Goal: Task Accomplishment & Management: Manage account settings

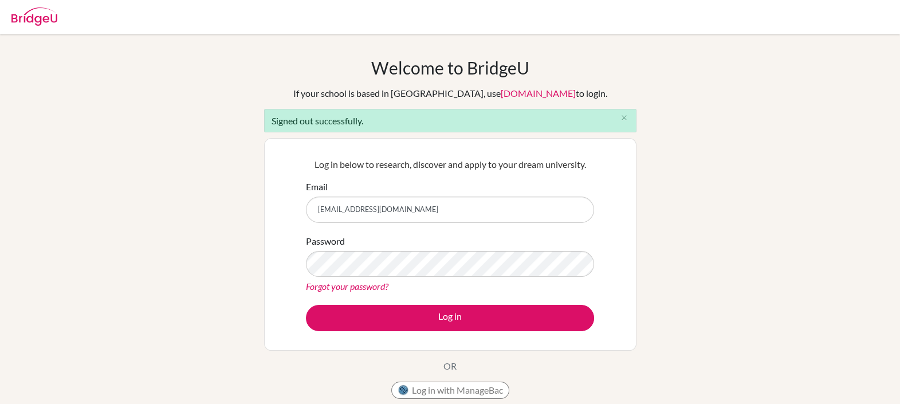
type input "[PERSON_NAME][EMAIL_ADDRESS][DOMAIN_NAME]"
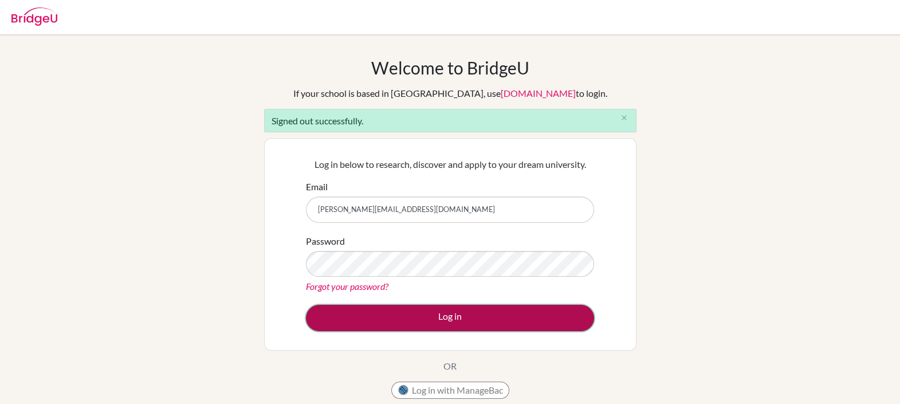
click at [457, 314] on button "Log in" at bounding box center [450, 318] width 288 height 26
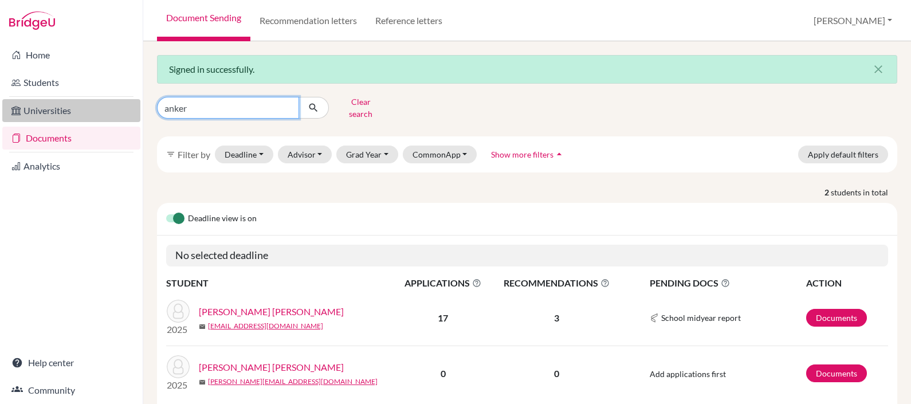
drag, startPoint x: 231, startPoint y: 108, endPoint x: 140, endPoint y: 101, distance: 90.8
click at [140, 101] on div "Home Students Universities Documents Analytics Help center Community Document S…" at bounding box center [455, 202] width 911 height 404
type input "robalino"
click button "submit" at bounding box center [314, 108] width 30 height 22
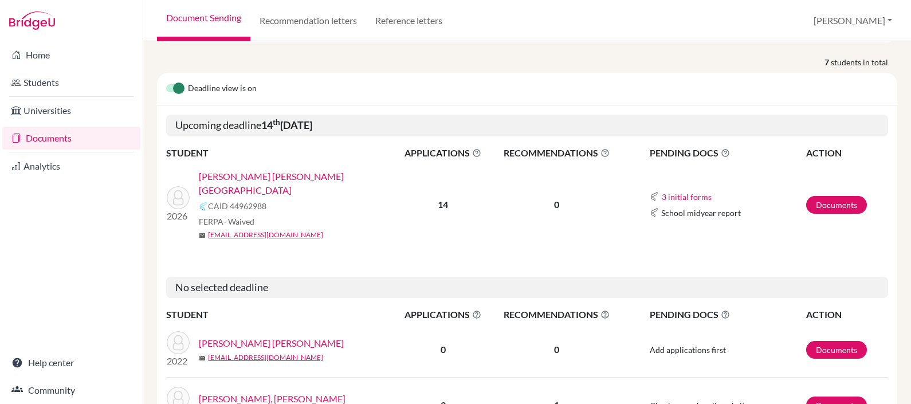
scroll to position [119, 0]
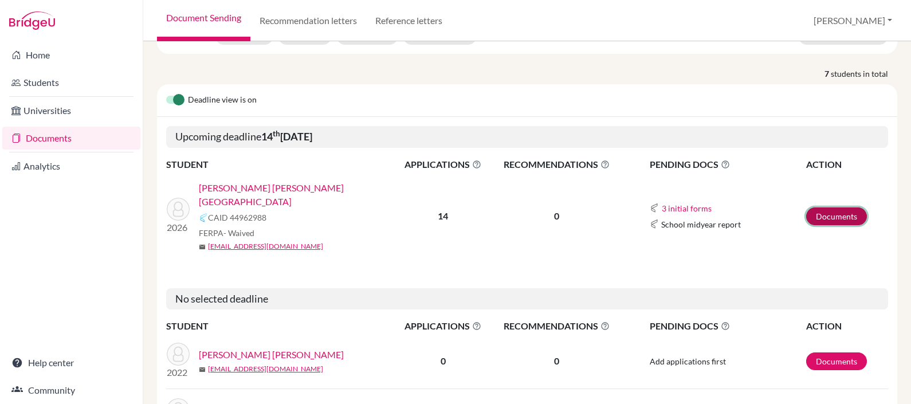
click at [836, 207] on link "Documents" at bounding box center [836, 216] width 61 height 18
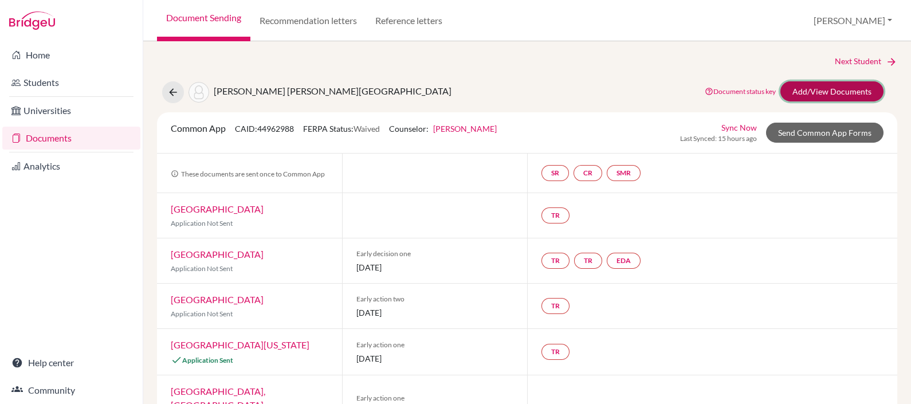
click at [840, 91] on link "Add/View Documents" at bounding box center [832, 91] width 103 height 20
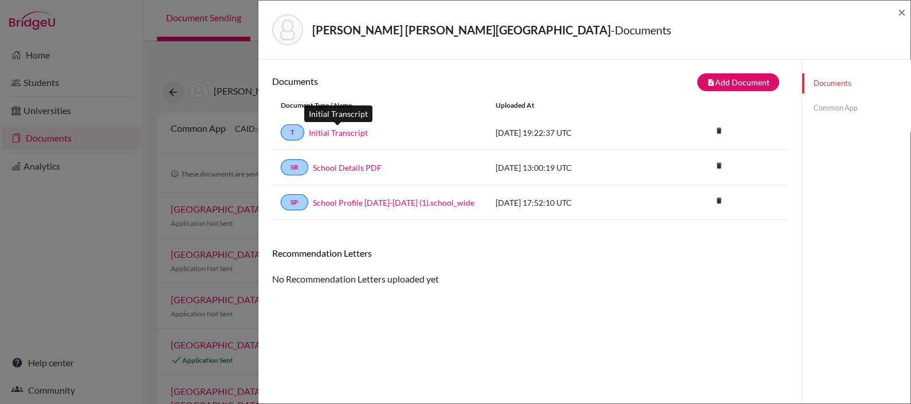
click at [347, 131] on link "Initial Transcript" at bounding box center [338, 133] width 59 height 12
click at [327, 132] on link "Initial Transcript" at bounding box center [338, 133] width 59 height 12
click at [333, 127] on link "Initial Transcript" at bounding box center [338, 133] width 59 height 12
click at [903, 11] on span "×" at bounding box center [902, 11] width 8 height 17
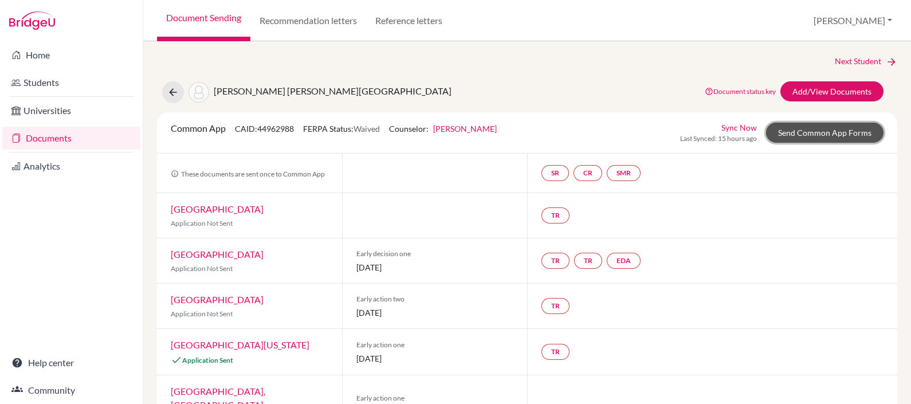
click at [814, 127] on link "Send Common App Forms" at bounding box center [824, 133] width 117 height 20
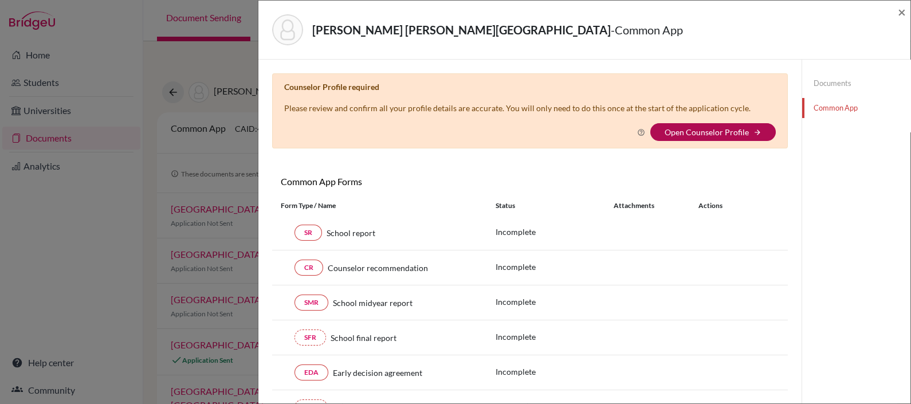
click at [707, 133] on link "Open Counselor Profile" at bounding box center [707, 132] width 84 height 10
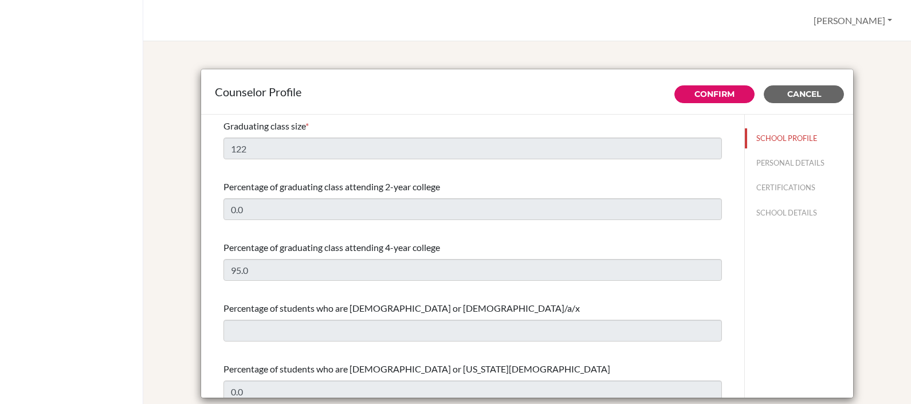
select select "0"
select select "316003"
click at [802, 92] on span "Cancel" at bounding box center [805, 94] width 34 height 10
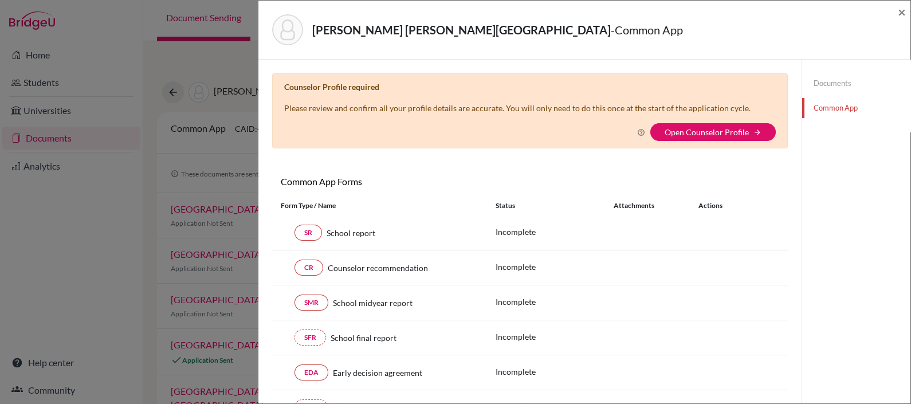
click at [598, 98] on div "Counselor Profile required Please review and confirm all your profile details a…" at bounding box center [530, 110] width 516 height 75
click at [685, 128] on link "Open Counselor Profile" at bounding box center [707, 132] width 84 height 10
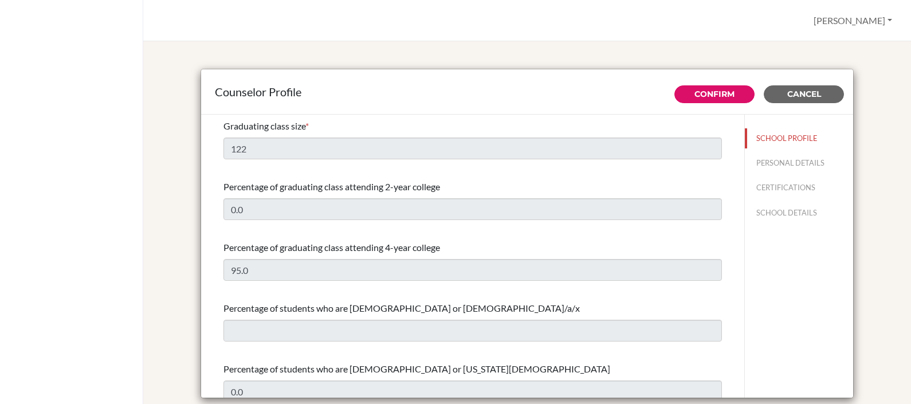
select select "0"
select select "316003"
click at [460, 80] on div "Counselor Profile" at bounding box center [527, 91] width 652 height 45
click at [765, 137] on button "SCHOOL PROFILE" at bounding box center [799, 138] width 108 height 20
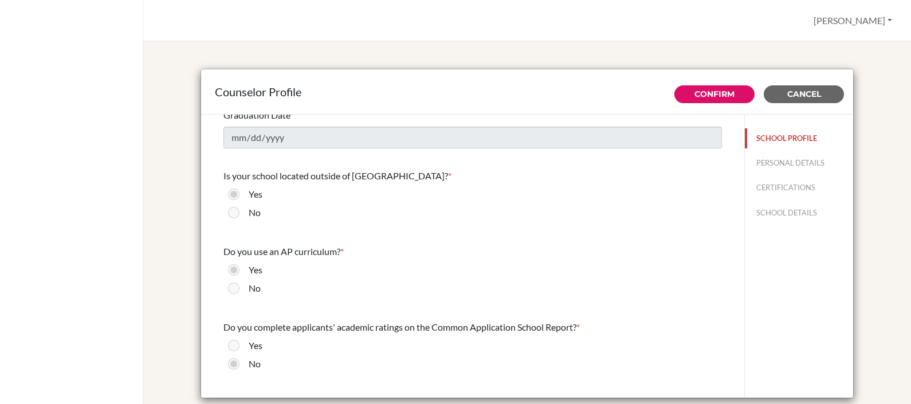
scroll to position [1111, 0]
click at [777, 210] on button "SCHOOL DETAILS" at bounding box center [799, 213] width 108 height 20
type input "930150"
type input "colegiomenor.edu.ec"
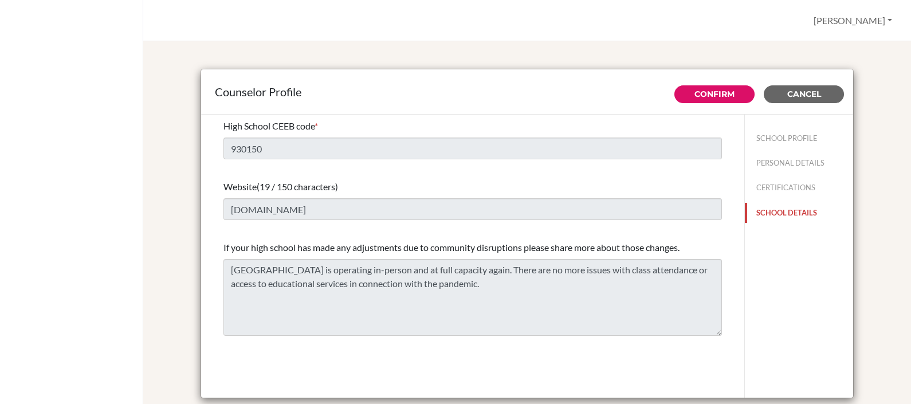
scroll to position [0, 0]
click at [825, 91] on button "Cancel" at bounding box center [804, 94] width 80 height 18
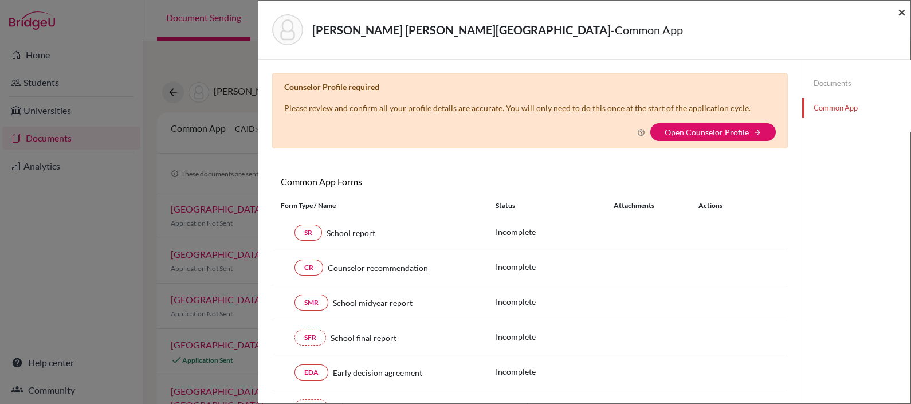
click at [900, 7] on span "×" at bounding box center [902, 11] width 8 height 17
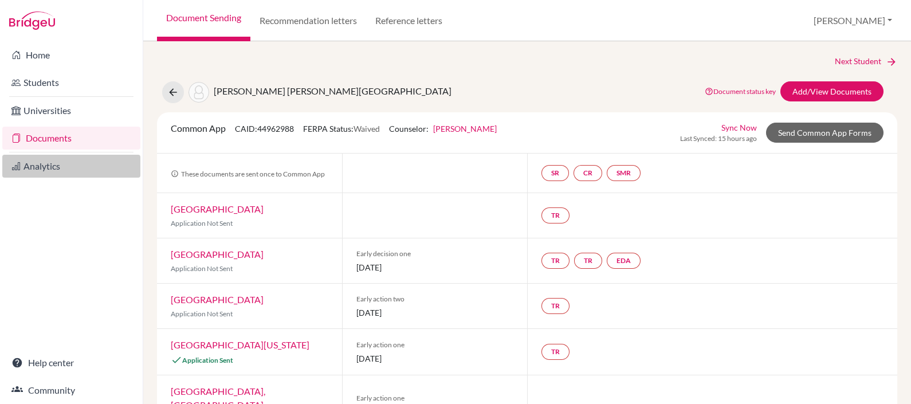
click at [57, 163] on link "Analytics" at bounding box center [71, 166] width 138 height 23
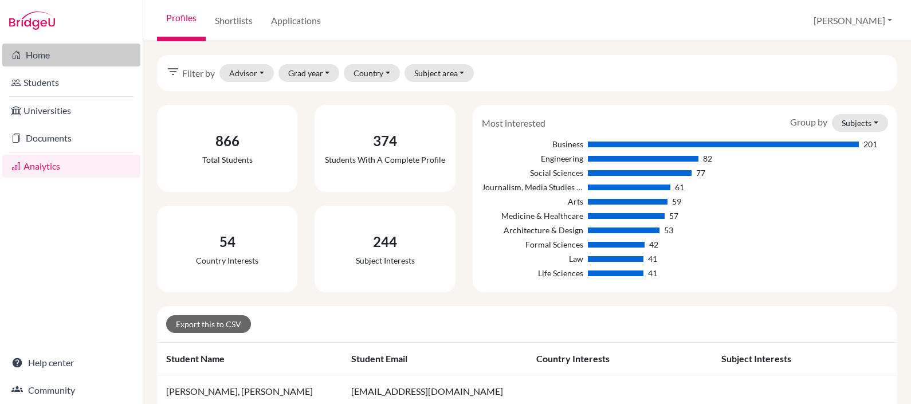
click at [37, 52] on link "Home" at bounding box center [71, 55] width 138 height 23
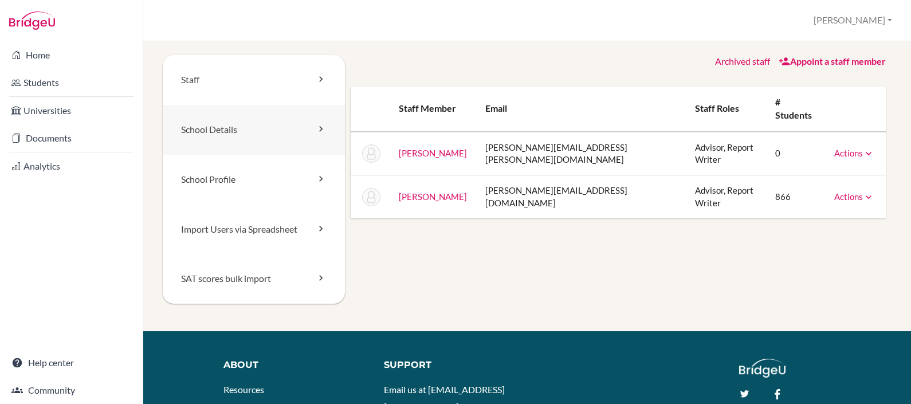
click at [298, 116] on link "School Details" at bounding box center [254, 130] width 182 height 50
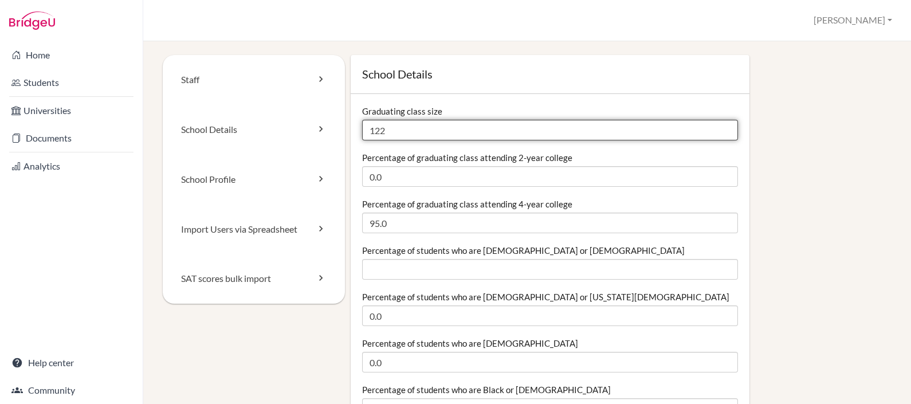
drag, startPoint x: 394, startPoint y: 128, endPoint x: 378, endPoint y: 129, distance: 16.7
click at [378, 129] on input "122" at bounding box center [550, 130] width 376 height 21
type input "126"
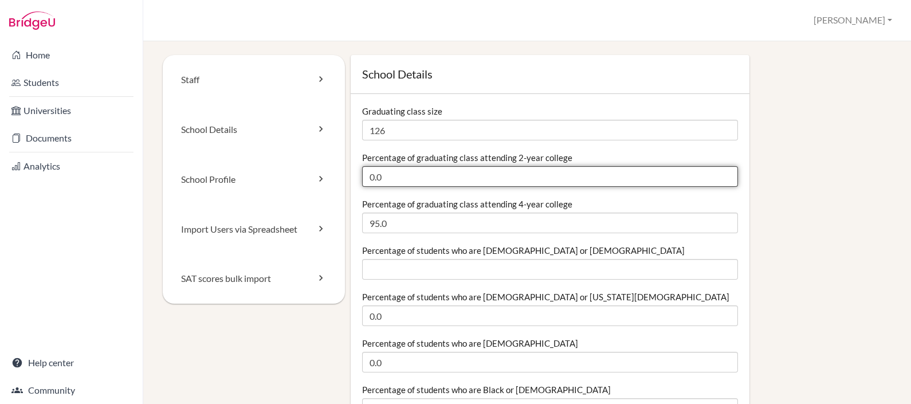
click at [398, 178] on input "0.0" at bounding box center [550, 176] width 376 height 21
drag, startPoint x: 398, startPoint y: 178, endPoint x: 353, endPoint y: 181, distance: 45.4
type input "2"
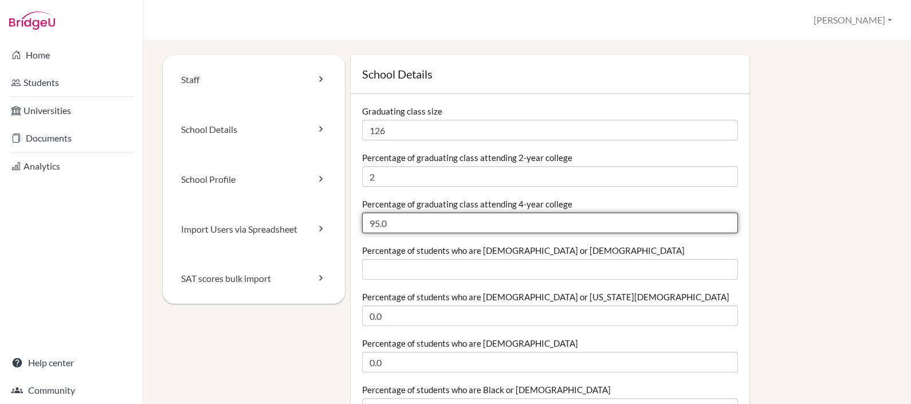
click at [403, 215] on input "95.0" at bounding box center [550, 223] width 376 height 21
type input "9"
type input "92"
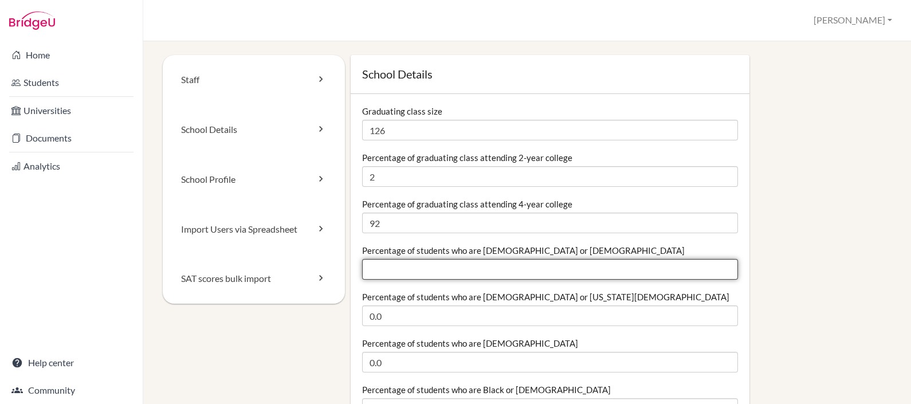
click at [426, 270] on input "Percentage of students who are Hispanic or Latino" at bounding box center [550, 269] width 376 height 21
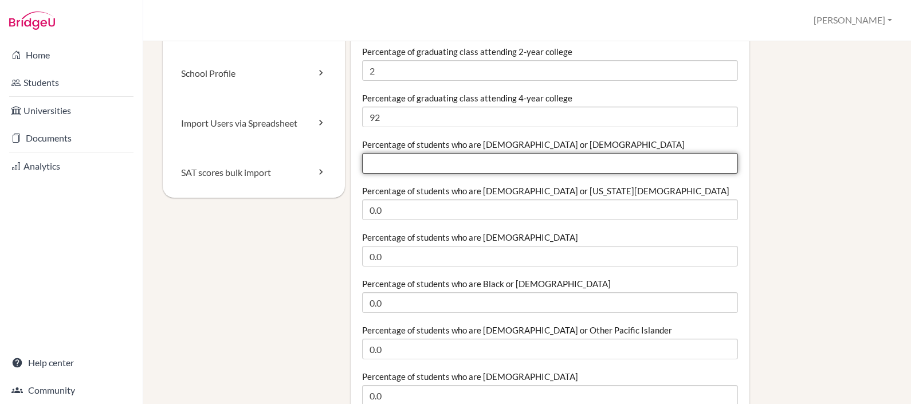
scroll to position [107, 0]
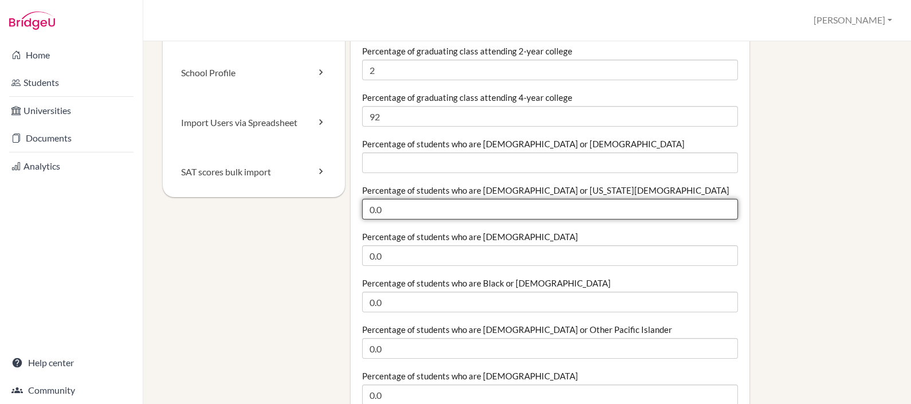
click at [409, 213] on input "0.0" at bounding box center [550, 209] width 376 height 21
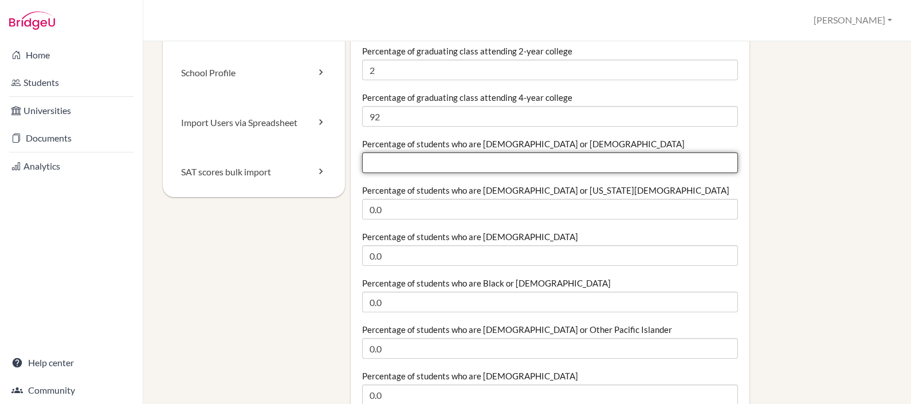
click at [401, 158] on input "Percentage of students who are Hispanic or Latino" at bounding box center [550, 162] width 376 height 21
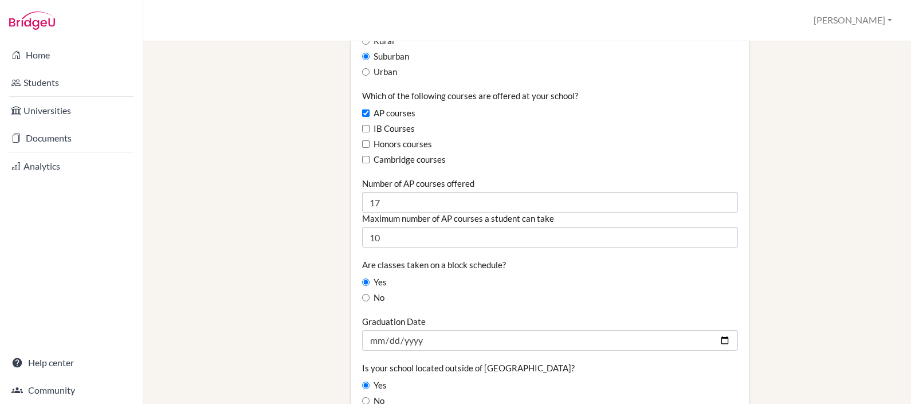
scroll to position [692, 0]
type input "0"
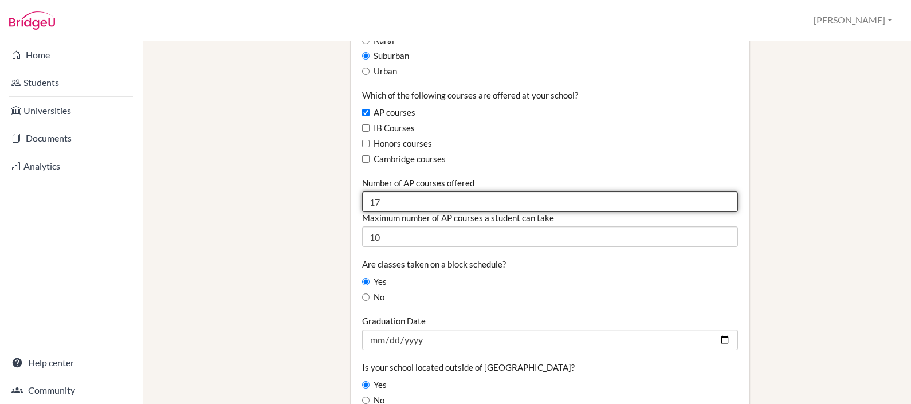
click at [384, 206] on input "17" at bounding box center [550, 201] width 376 height 21
type input "18"
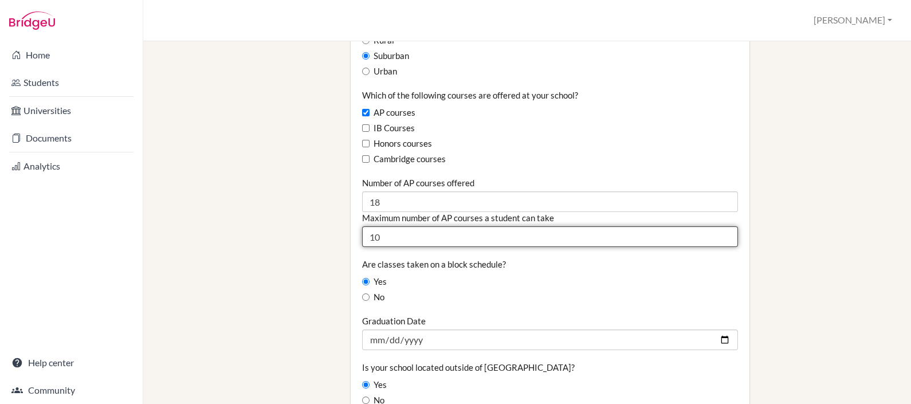
click at [393, 246] on input "10" at bounding box center [550, 236] width 376 height 21
type input "1"
type input "9"
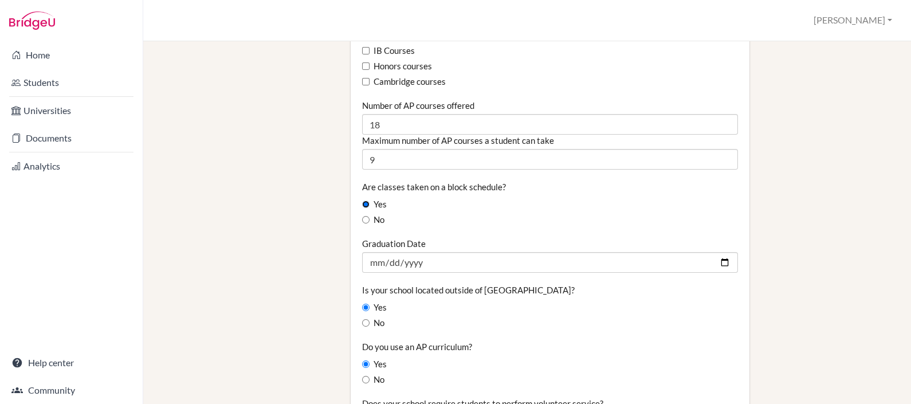
scroll to position [771, 0]
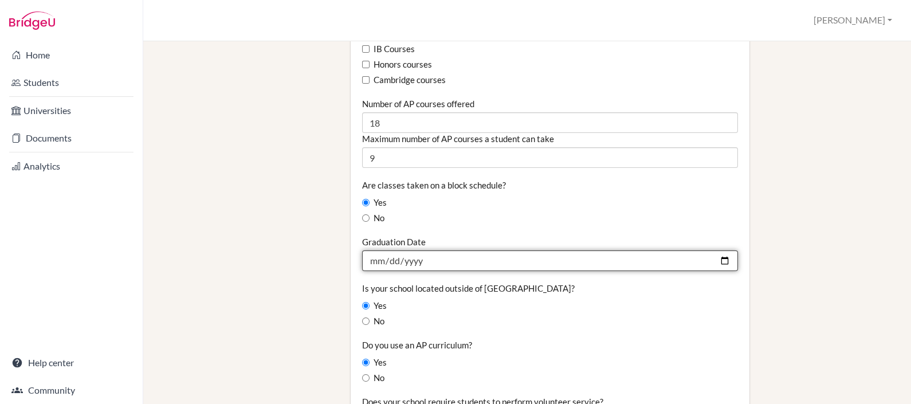
click at [391, 259] on input "2025-06-26" at bounding box center [550, 260] width 376 height 21
type input "2026-06-25"
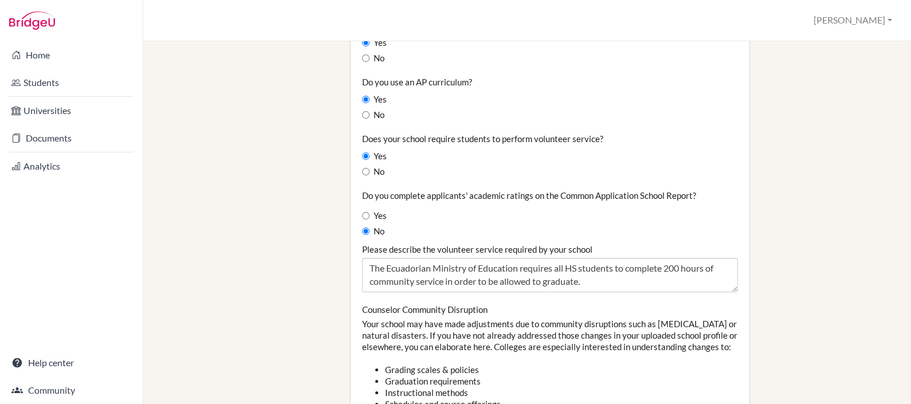
scroll to position [1036, 0]
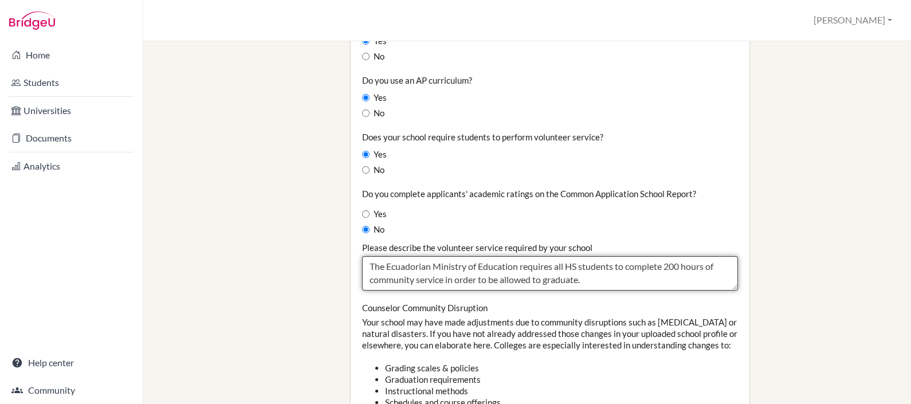
drag, startPoint x: 664, startPoint y: 267, endPoint x: 675, endPoint y: 268, distance: 10.3
click at [675, 268] on textarea "The Ecuadorian Ministry of Education requires all HS students to complete 200 h…" at bounding box center [550, 273] width 376 height 34
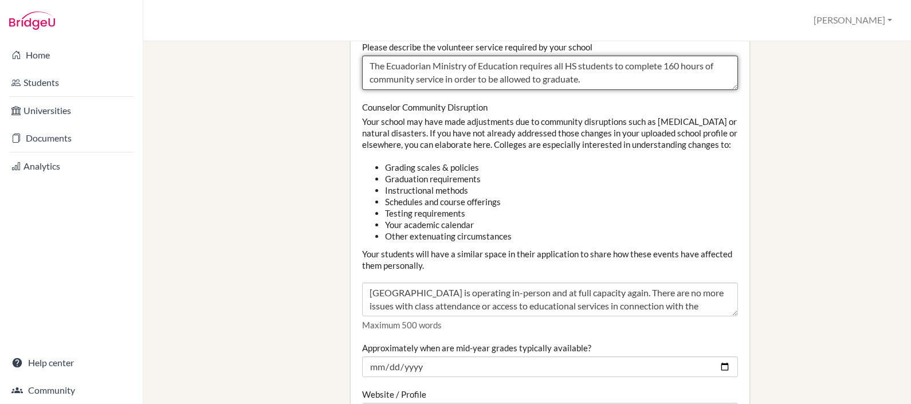
scroll to position [13, 0]
type textarea "The Ecuadorian Ministry of Education requires all HS students to complete 160 h…"
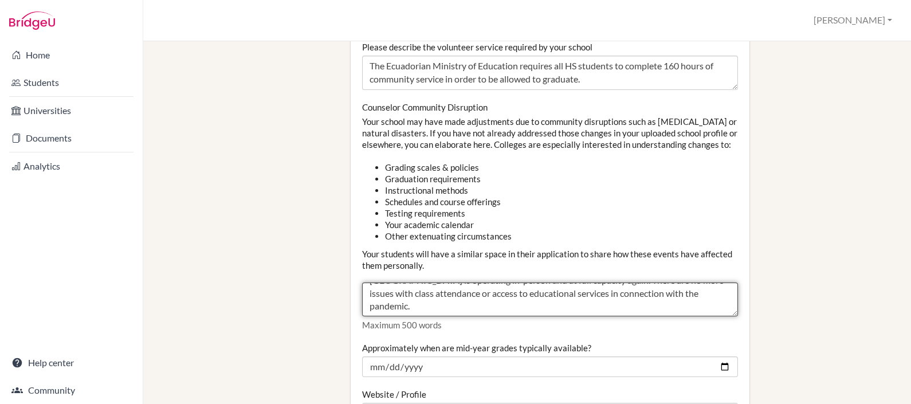
scroll to position [0, 0]
drag, startPoint x: 435, startPoint y: 320, endPoint x: 256, endPoint y: 249, distance: 192.7
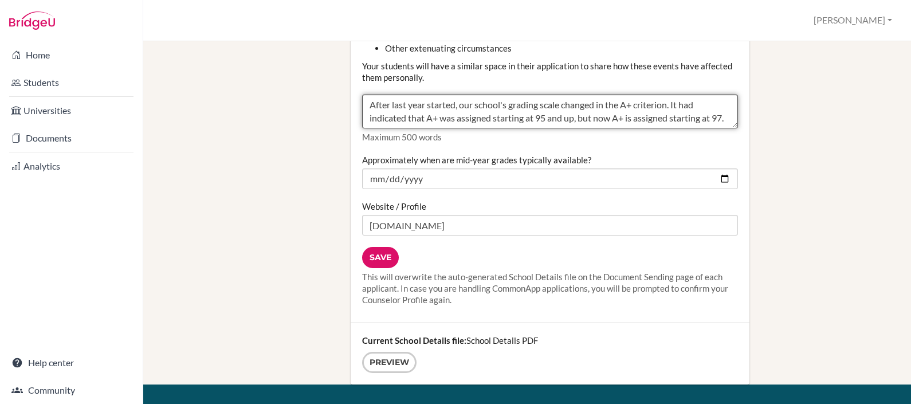
scroll to position [1425, 0]
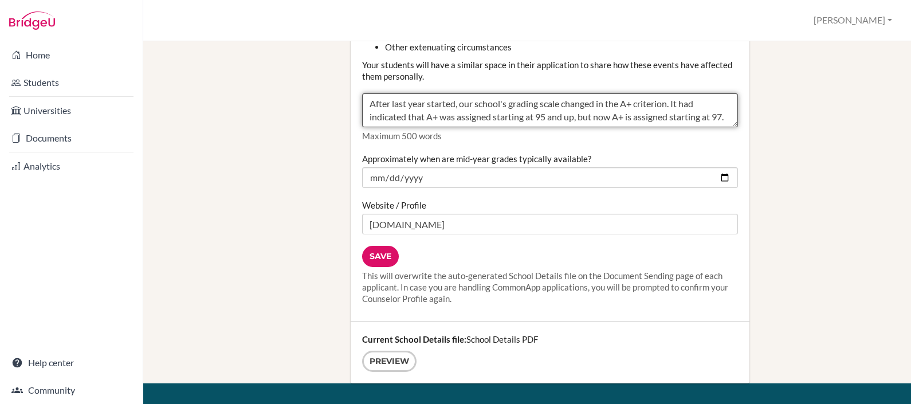
type textarea "After last year started, our school's grading scale changed in the A+ criterion…"
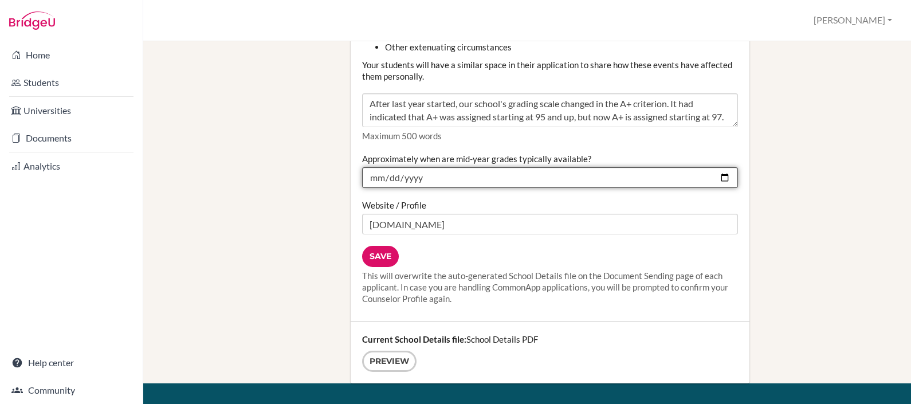
click at [429, 188] on input "2025-02-16" at bounding box center [550, 177] width 376 height 21
click at [712, 188] on input "2025-02-16" at bounding box center [550, 177] width 376 height 21
type input "2026-02-16"
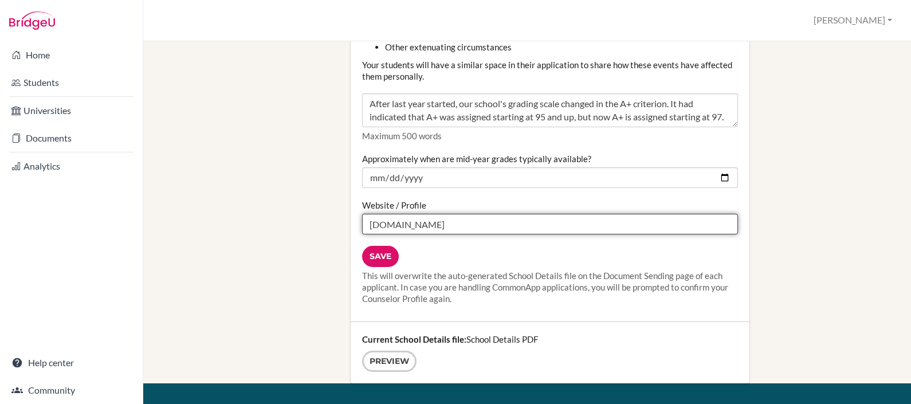
drag, startPoint x: 458, startPoint y: 238, endPoint x: 358, endPoint y: 238, distance: 99.7
paste input "https://www.colegiomenor.edu.ec/"
type input "https://www.colegiomenor.edu.ec/"
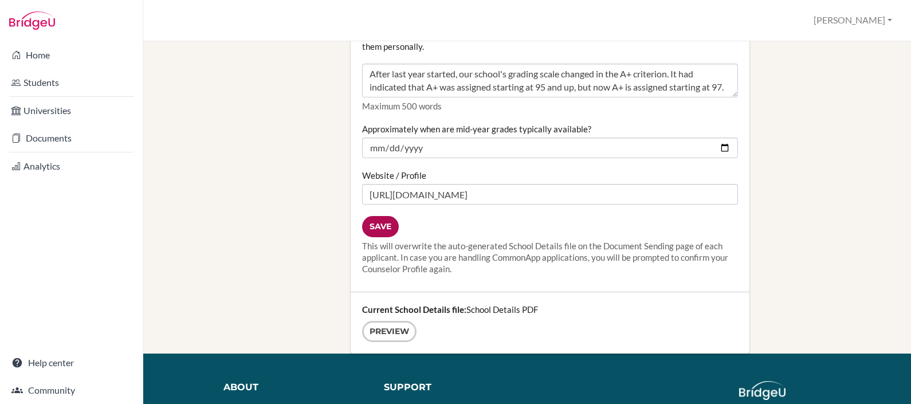
click at [383, 237] on input "Save" at bounding box center [380, 226] width 37 height 21
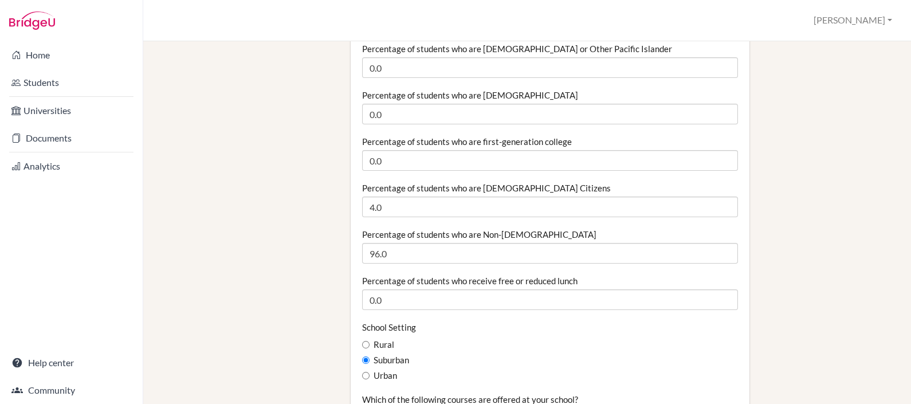
scroll to position [382, 0]
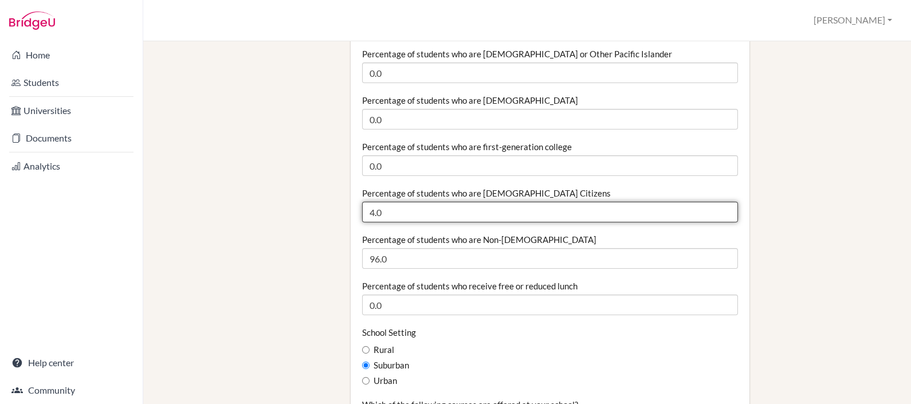
drag, startPoint x: 387, startPoint y: 218, endPoint x: 364, endPoint y: 218, distance: 22.9
click at [364, 218] on input "4.0" at bounding box center [550, 212] width 376 height 21
type input "5.5"
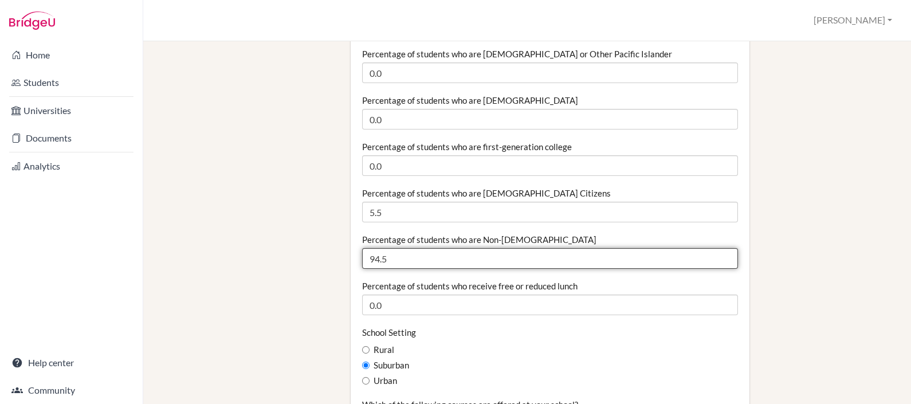
type input "94.5"
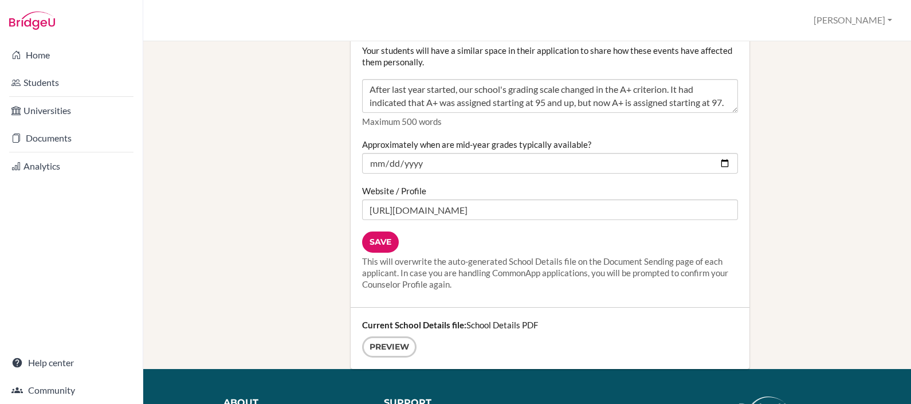
scroll to position [1494, 0]
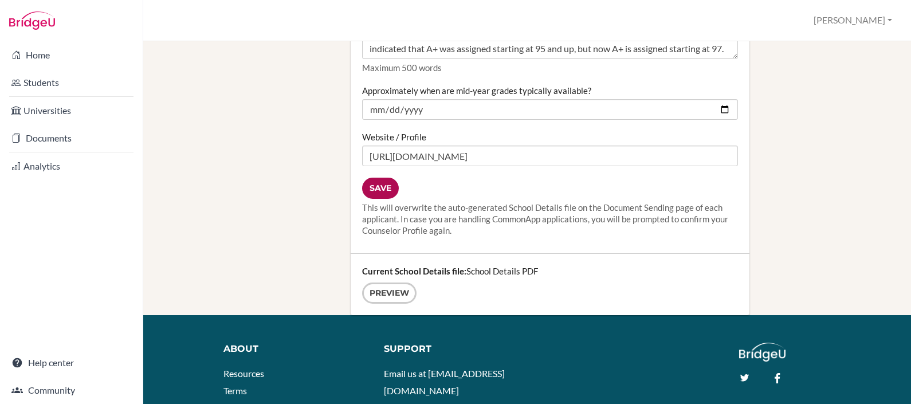
click at [381, 199] on input "Save" at bounding box center [380, 188] width 37 height 21
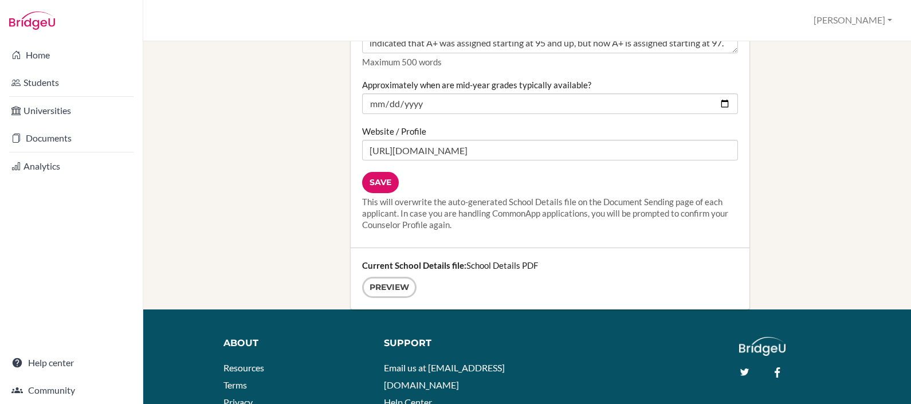
scroll to position [1500, 0]
click at [380, 193] on input "Save" at bounding box center [380, 181] width 37 height 21
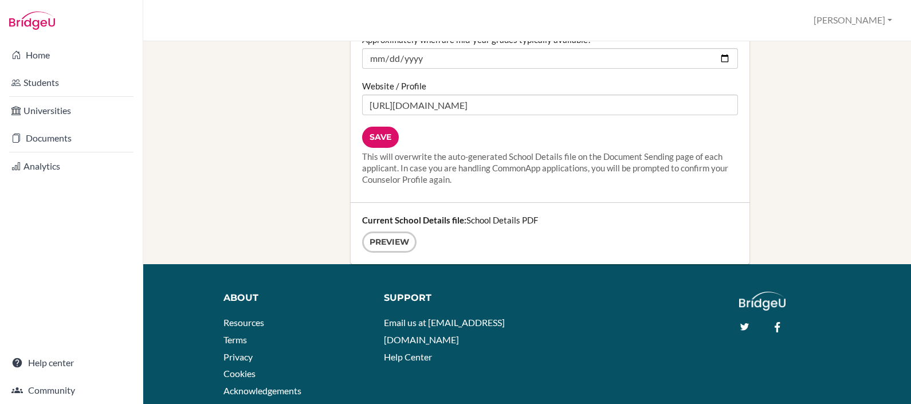
scroll to position [1551, 0]
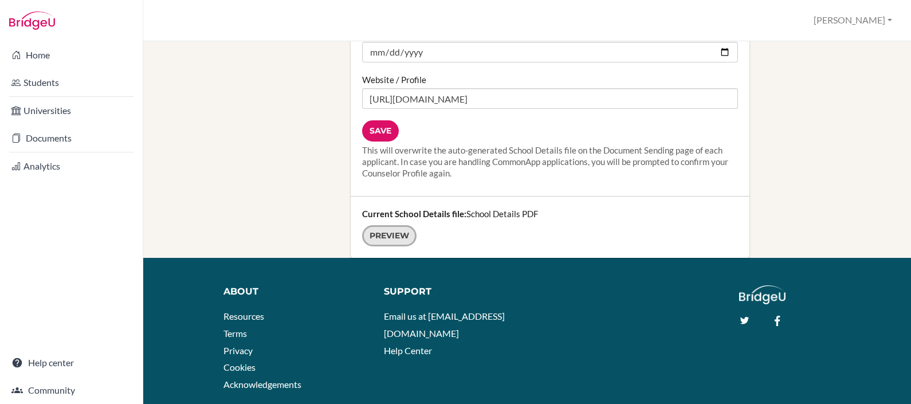
click at [384, 245] on link "Preview" at bounding box center [389, 235] width 54 height 21
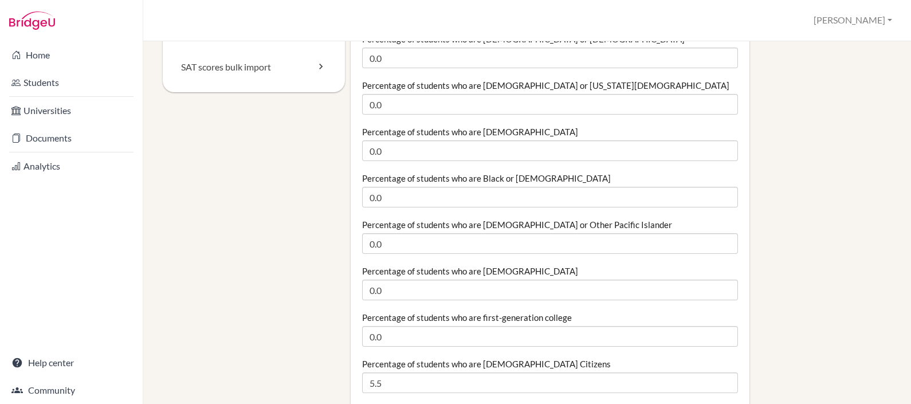
scroll to position [0, 0]
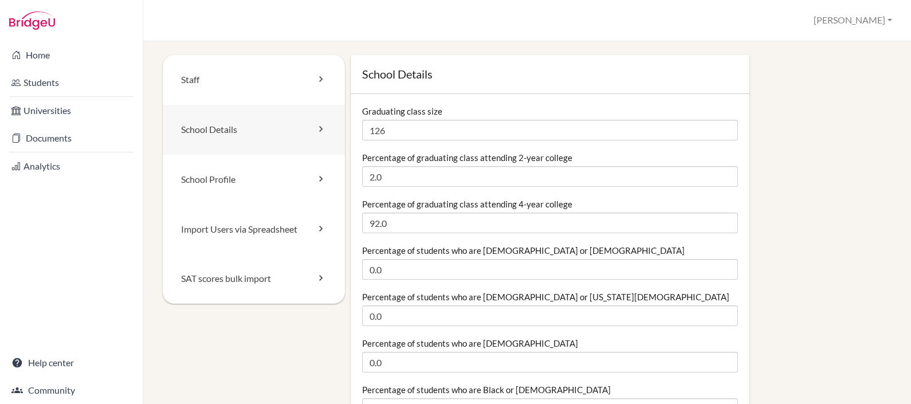
click at [191, 138] on link "School Details" at bounding box center [254, 130] width 182 height 50
click at [321, 130] on icon at bounding box center [320, 128] width 11 height 11
click at [311, 181] on link "School Profile" at bounding box center [254, 180] width 182 height 50
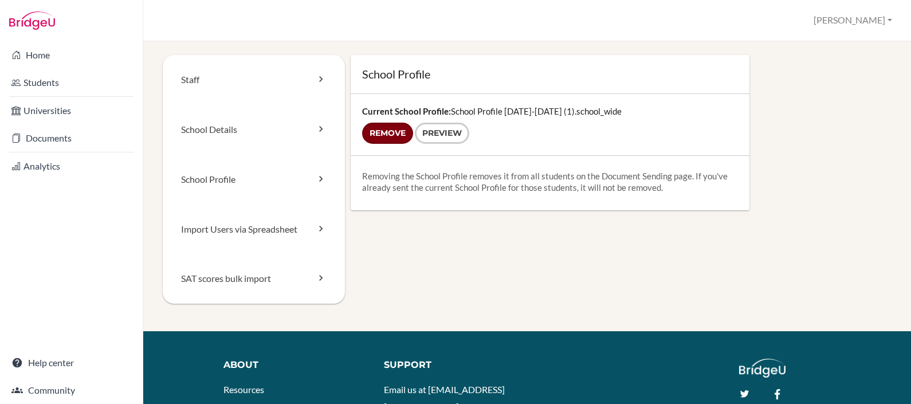
click at [385, 131] on input "Remove" at bounding box center [387, 133] width 51 height 21
click at [252, 171] on link "School Profile" at bounding box center [254, 180] width 182 height 50
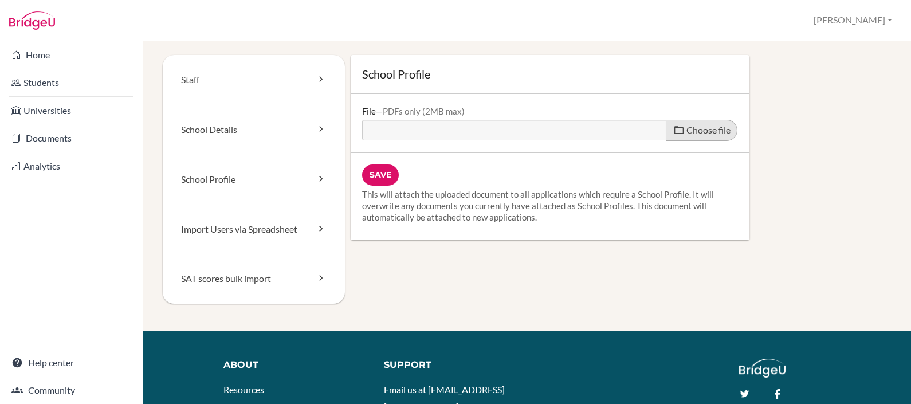
click at [695, 136] on label "Choose file" at bounding box center [702, 130] width 72 height 21
click at [538, 133] on input "Choose file" at bounding box center [449, 126] width 175 height 13
type input "C:\fakepath\School Profile 2025-2026 (1).pdf"
type input "School Profile 2025-2026 (1).pdf"
click at [383, 175] on input "Save" at bounding box center [380, 174] width 37 height 21
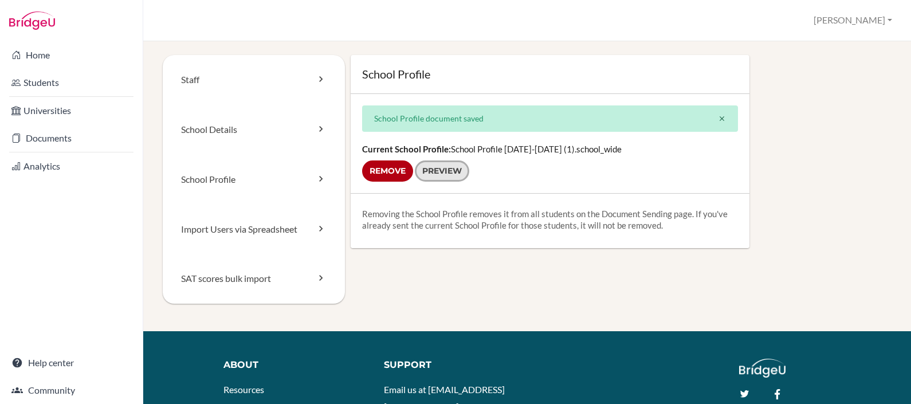
click at [446, 170] on link "Preview" at bounding box center [442, 170] width 54 height 21
click at [300, 198] on link "School Profile" at bounding box center [254, 180] width 182 height 50
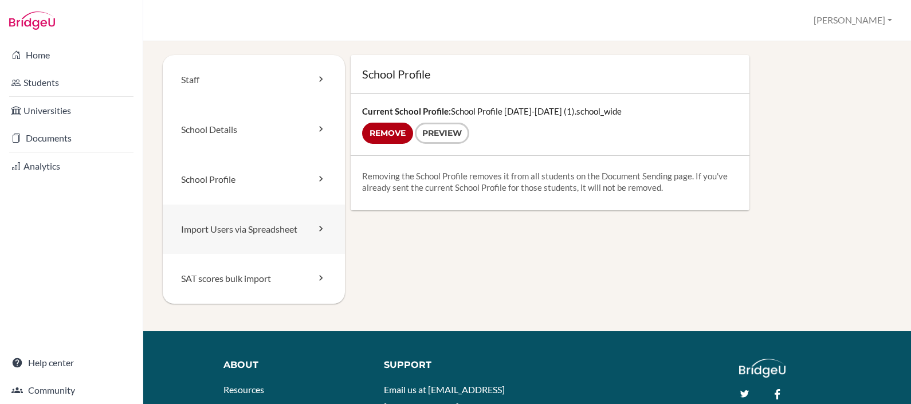
click at [277, 225] on link "Import Users via Spreadsheet" at bounding box center [254, 230] width 182 height 50
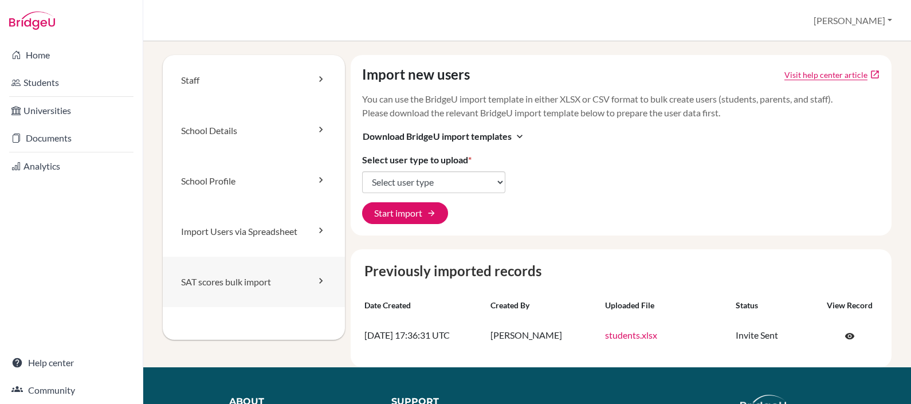
click at [261, 279] on link "SAT scores bulk import" at bounding box center [254, 282] width 182 height 50
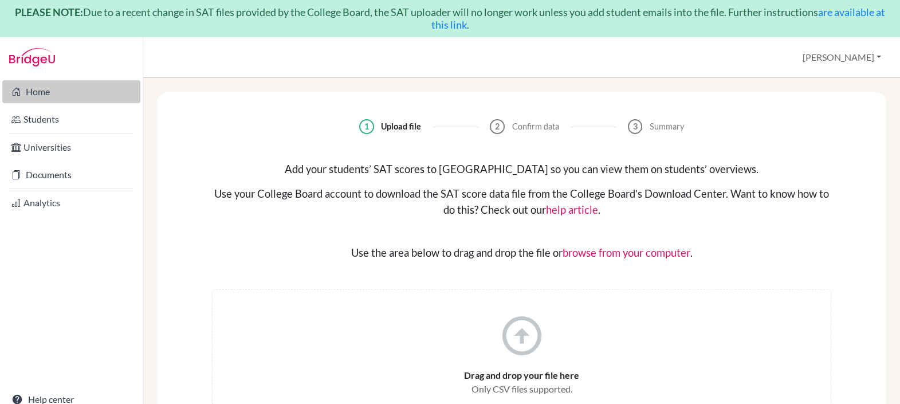
click at [75, 85] on link "Home" at bounding box center [71, 91] width 138 height 23
